Goal: Task Accomplishment & Management: Manage account settings

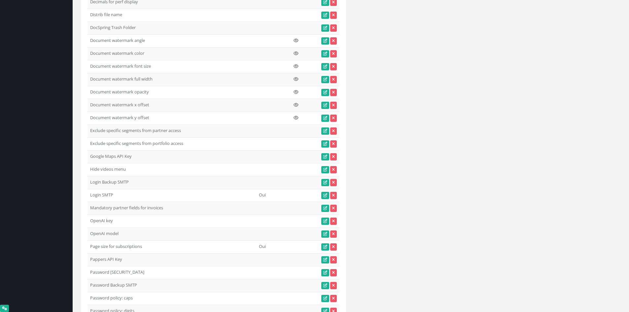
scroll to position [5719, 0]
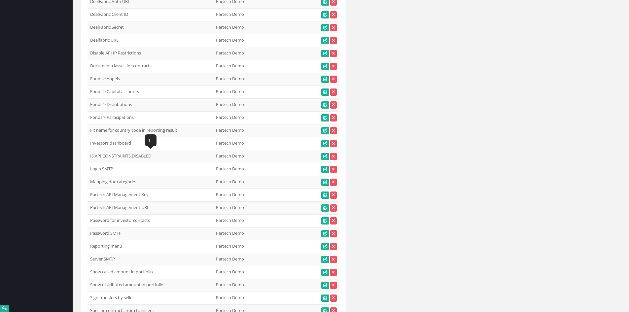
drag, startPoint x: 156, startPoint y: 154, endPoint x: 88, endPoint y: 157, distance: 68.1
click at [88, 157] on td "IS API CONSTRAINTS DISABLED" at bounding box center [150, 156] width 126 height 13
copy td "IS API CONSTRAINTS DISABLED"
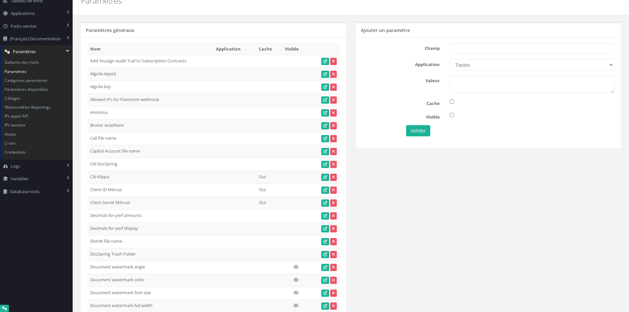
scroll to position [0, 0]
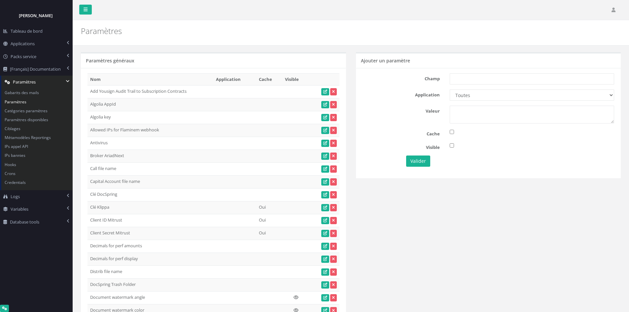
click at [527, 85] on div "Champ Application Toutes Eurazeo Eurazeo LPs IH IH TESTS DEMO Partech Demo Seve…" at bounding box center [488, 123] width 265 height 110
click at [530, 81] on input "text" at bounding box center [532, 78] width 164 height 11
paste input "IS API CONSTRAINTS DISABLED"
type input "IS API CONSTRAINTS DISABLED"
click at [530, 96] on select "Toutes Eurazeo Eurazeo LPs IH IH TESTS DEMO Partech Demo Seven 2" at bounding box center [532, 94] width 164 height 11
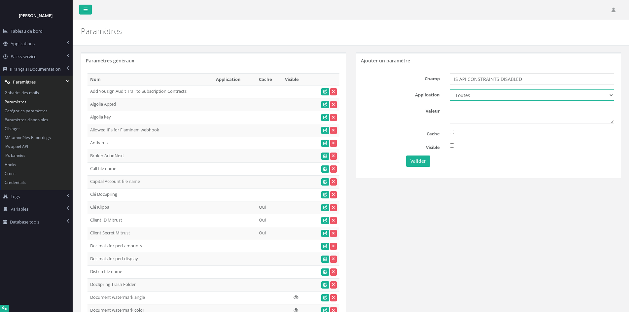
select select "6"
click at [450, 89] on select "Toutes Eurazeo Eurazeo LPs IH IH TESTS DEMO Partech Demo Seven 2" at bounding box center [532, 94] width 164 height 11
click at [512, 113] on textarea at bounding box center [532, 115] width 164 height 18
type textarea "1"
drag, startPoint x: 545, startPoint y: 76, endPoint x: 397, endPoint y: 92, distance: 149.5
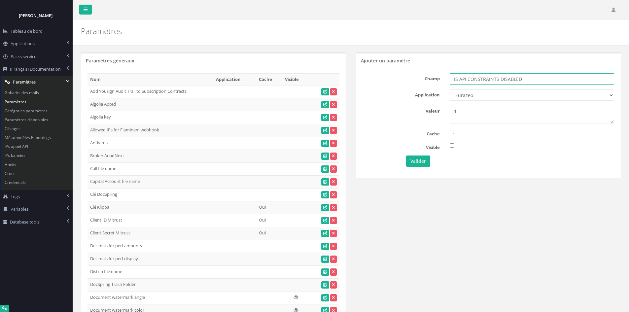
click at [397, 92] on div "Champ IS API CONSTRAINTS DISABLED Application Toutes Eurazeo Eurazeo LPs IH IH …" at bounding box center [488, 123] width 265 height 110
click at [423, 160] on button "Valider" at bounding box center [418, 161] width 24 height 11
